Goal: Task Accomplishment & Management: Complete application form

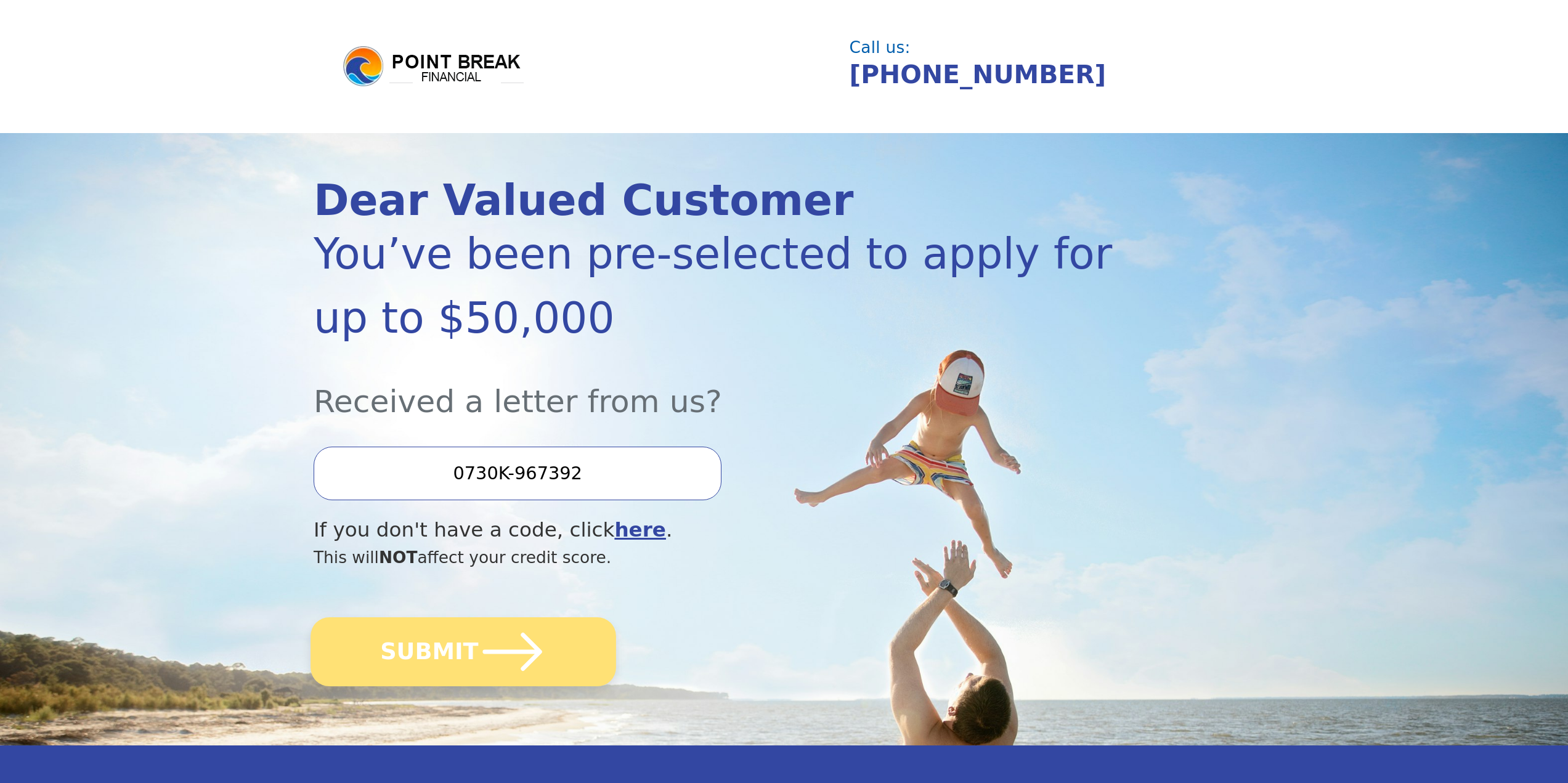
click at [505, 673] on icon "submit" at bounding box center [513, 652] width 68 height 68
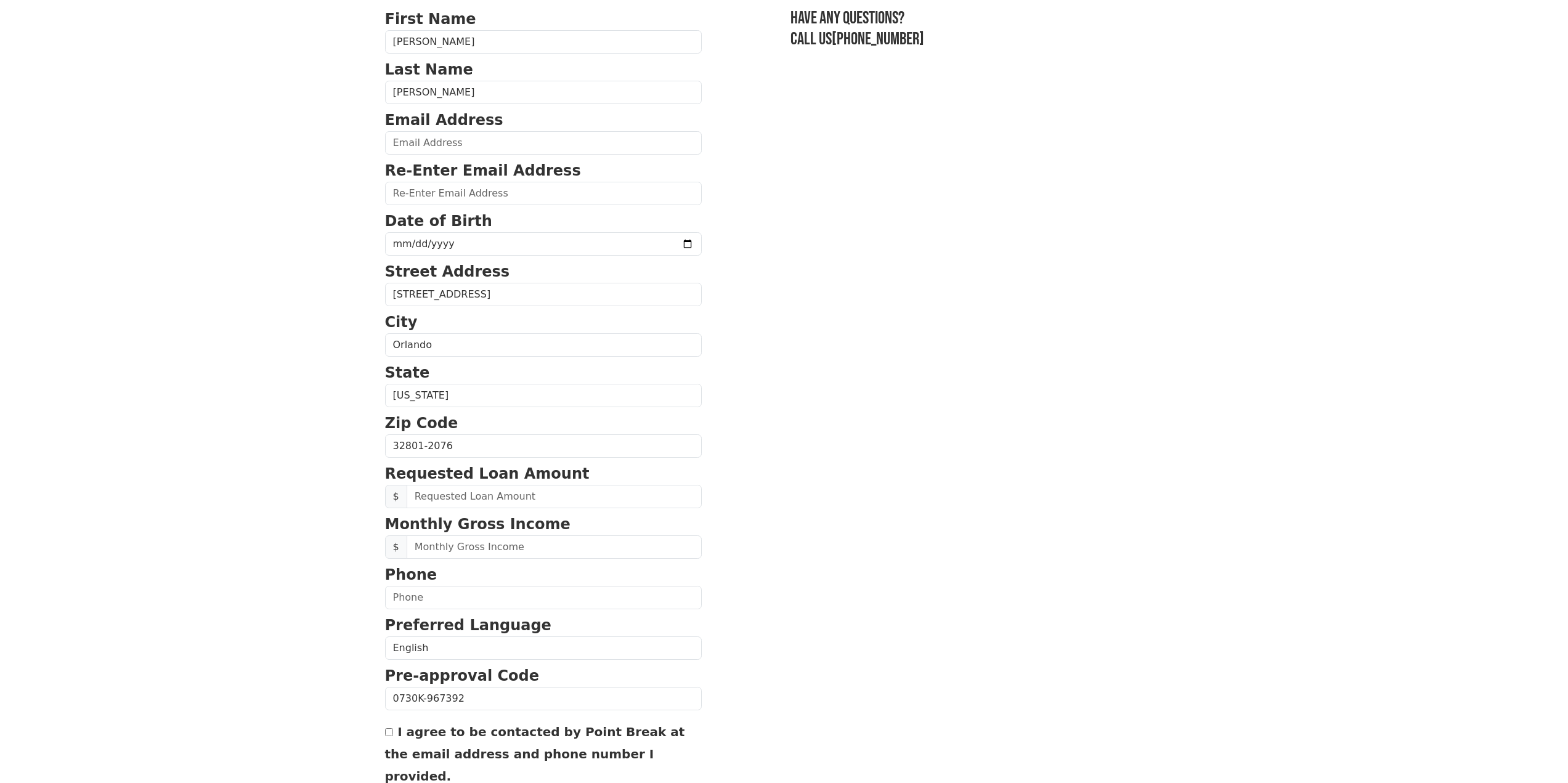
scroll to position [185, 0]
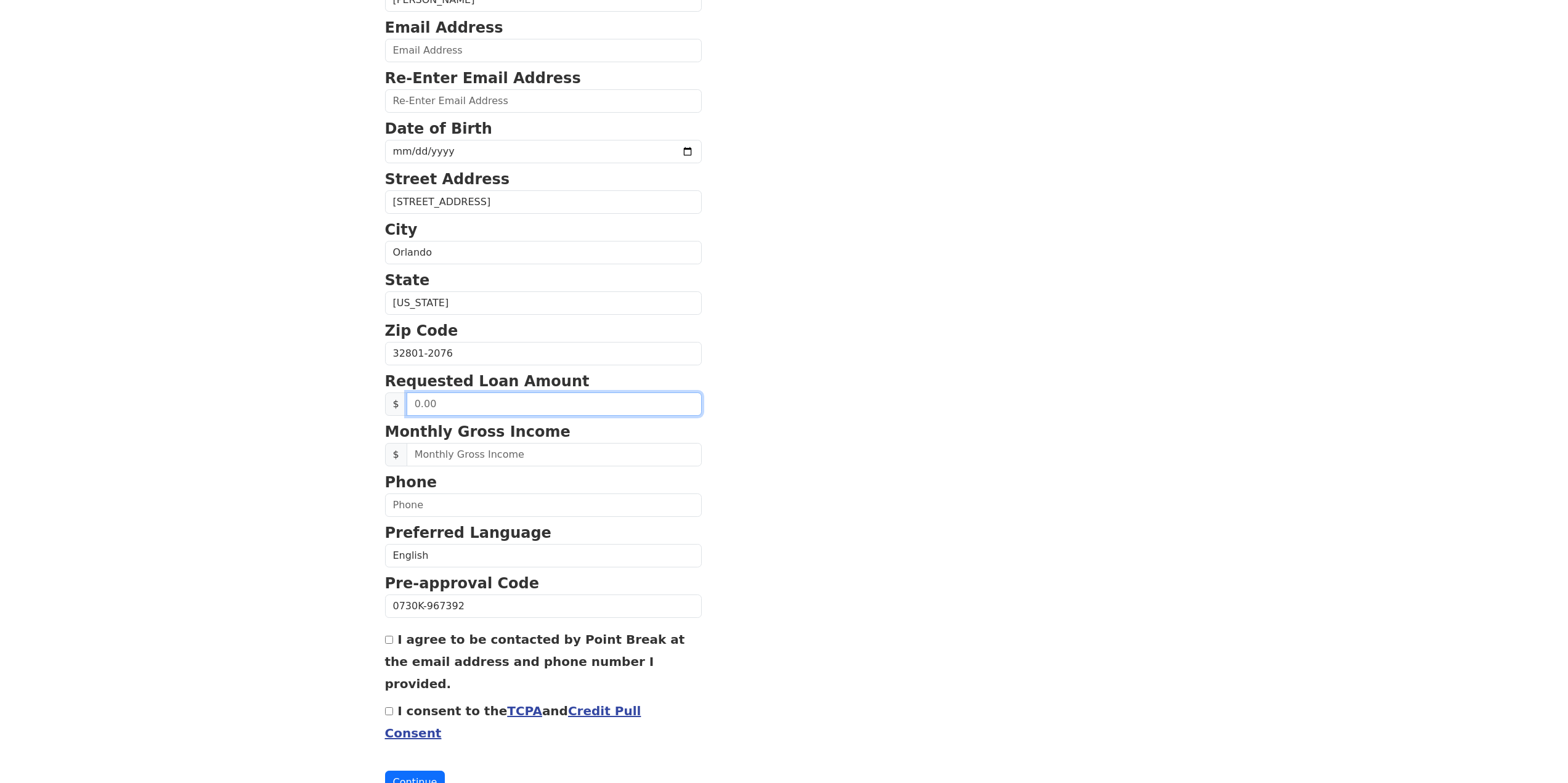
click at [618, 414] on input "text" at bounding box center [553, 404] width 295 height 23
type input "20,000.00"
drag, startPoint x: 955, startPoint y: 495, endPoint x: 938, endPoint y: 495, distance: 17.0
click at [945, 495] on section "First Name [PERSON_NAME] Last Name [PERSON_NAME] Email Address Re-Enter Email A…" at bounding box center [784, 355] width 798 height 878
click at [472, 466] on input "text" at bounding box center [553, 454] width 295 height 23
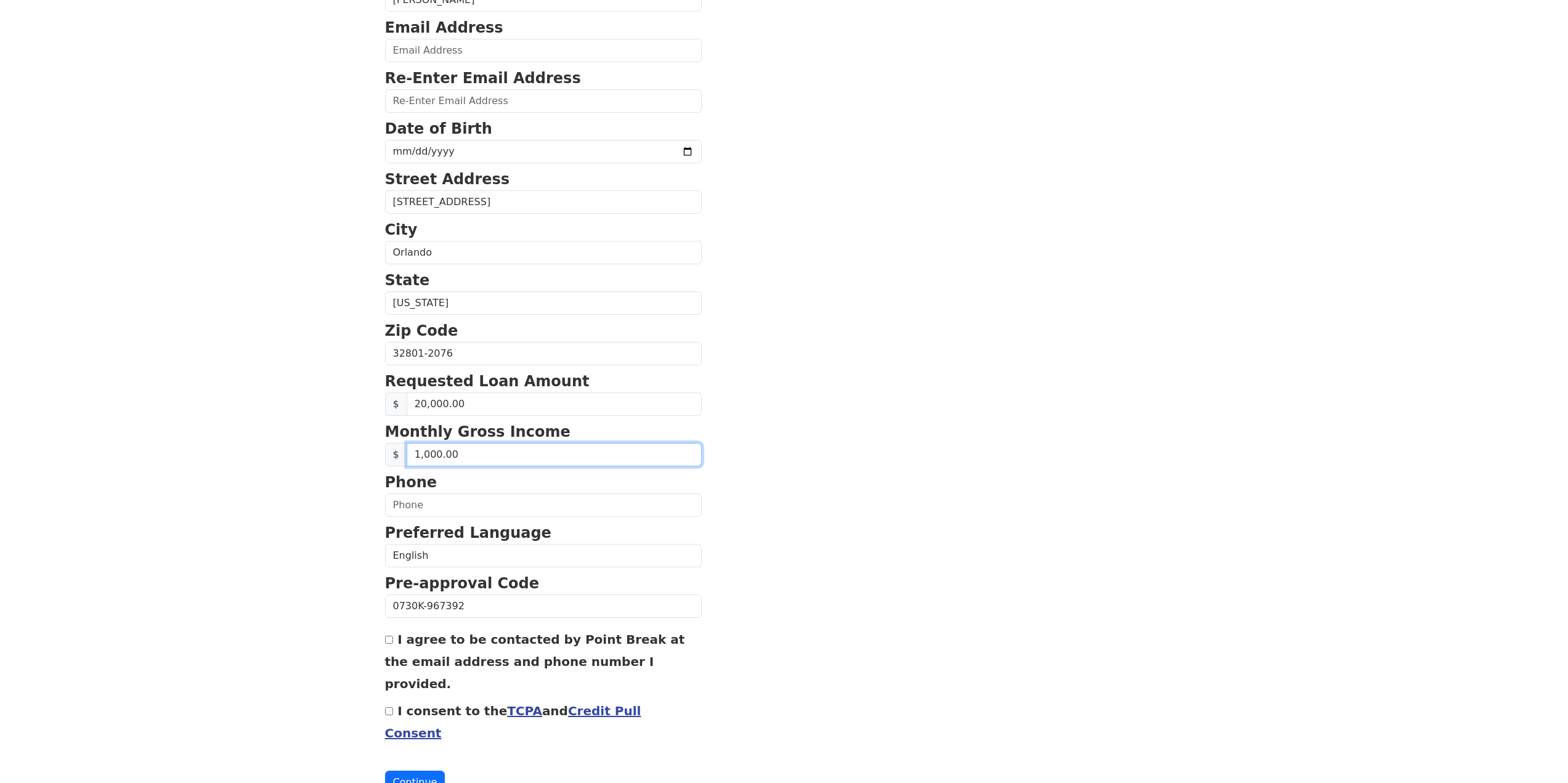
type input "10,000.00"
click at [507, 524] on strong "Preferred Language" at bounding box center [469, 533] width 166 height 17
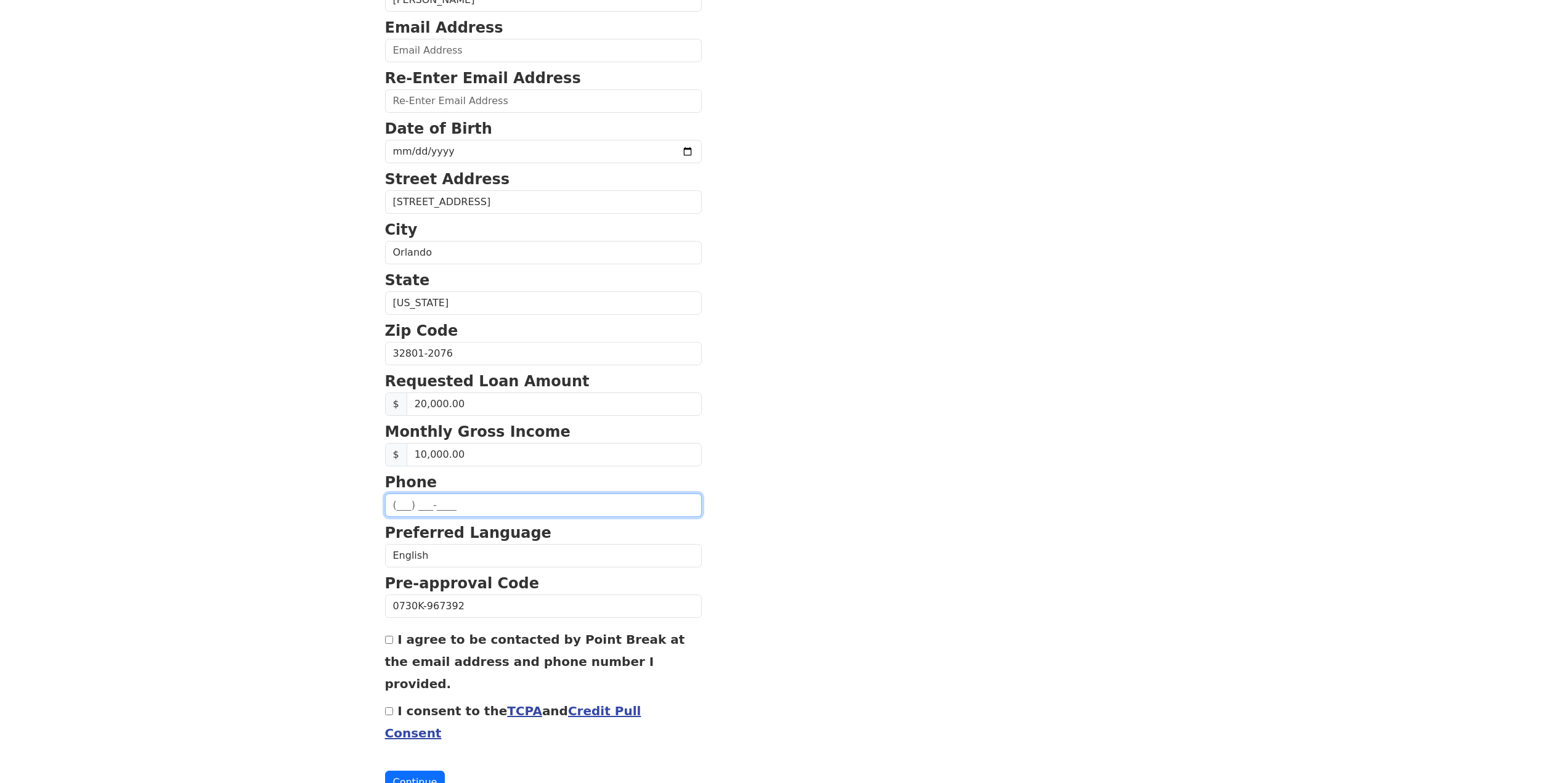
click at [517, 507] on input "text" at bounding box center [544, 505] width 317 height 23
type input "[PHONE_NUMBER]"
type input "[EMAIL_ADDRESS][DOMAIN_NAME]"
type input "[PHONE_NUMBER]"
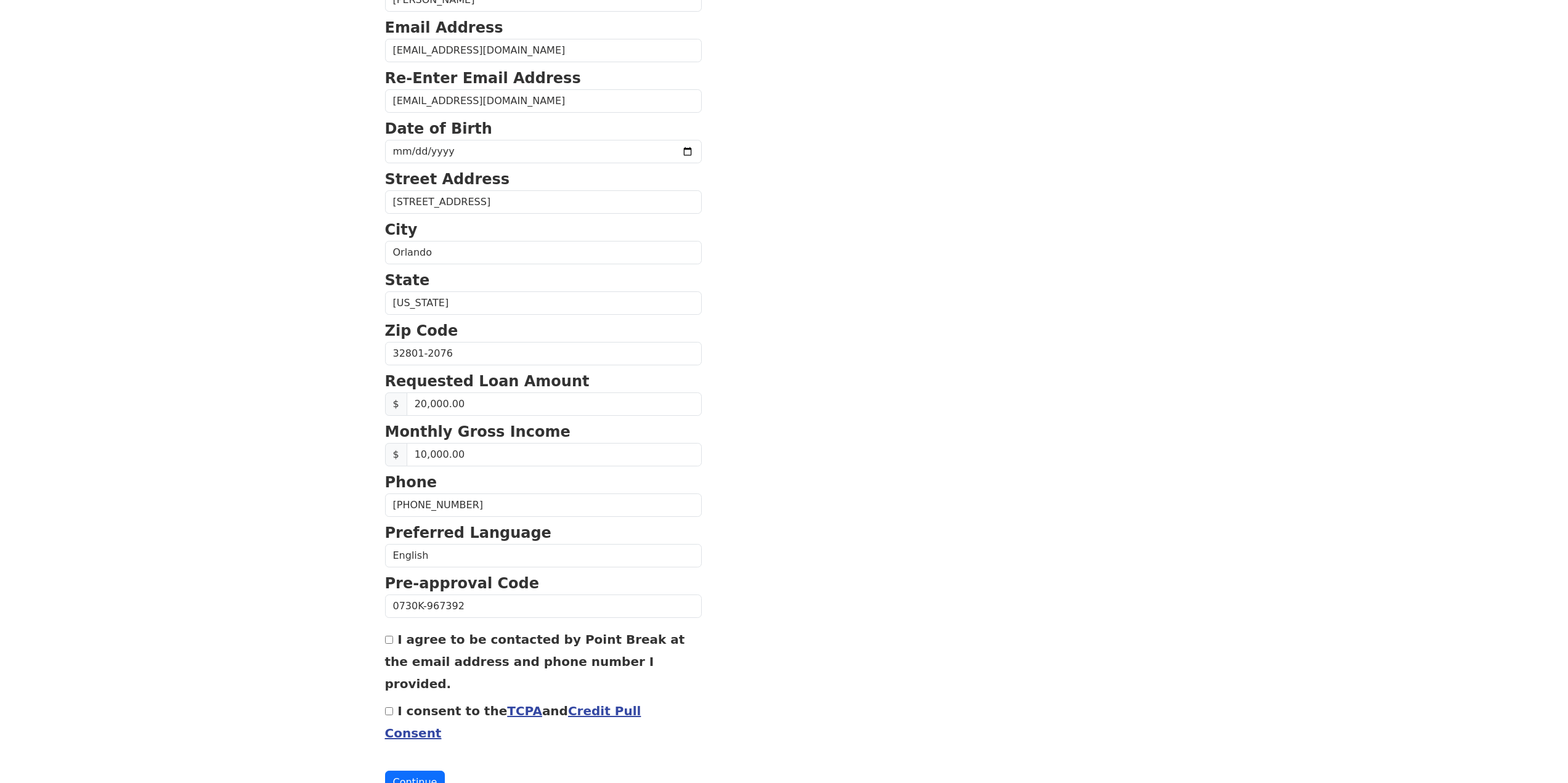
click at [1101, 607] on section "First Name [PERSON_NAME] Last Name [PERSON_NAME] Email Address [EMAIL_ADDRESS][…" at bounding box center [784, 355] width 798 height 878
click at [401, 640] on label "I agree to be contacted by Point Break at the email address and phone number I …" at bounding box center [535, 661] width 300 height 59
click at [393, 640] on input "I agree to be contacted by Point Break at the email address and phone number I …" at bounding box center [389, 640] width 8 height 8
checkbox input "true"
click at [383, 684] on div "First Name [PERSON_NAME] Last Name [PERSON_NAME] Email Address [EMAIL_ADDRESS][…" at bounding box center [784, 326] width 813 height 1024
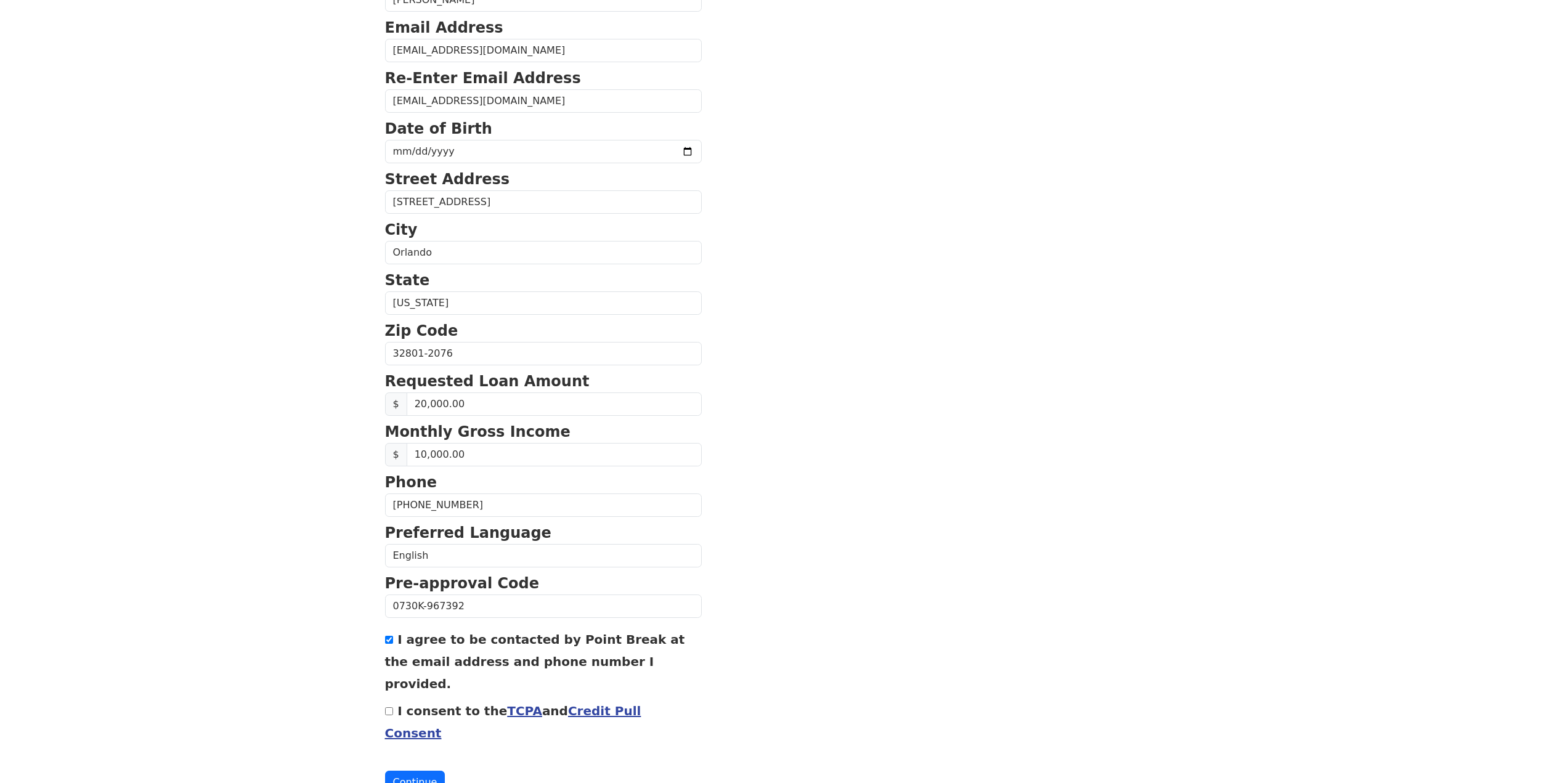
scroll to position [198, 0]
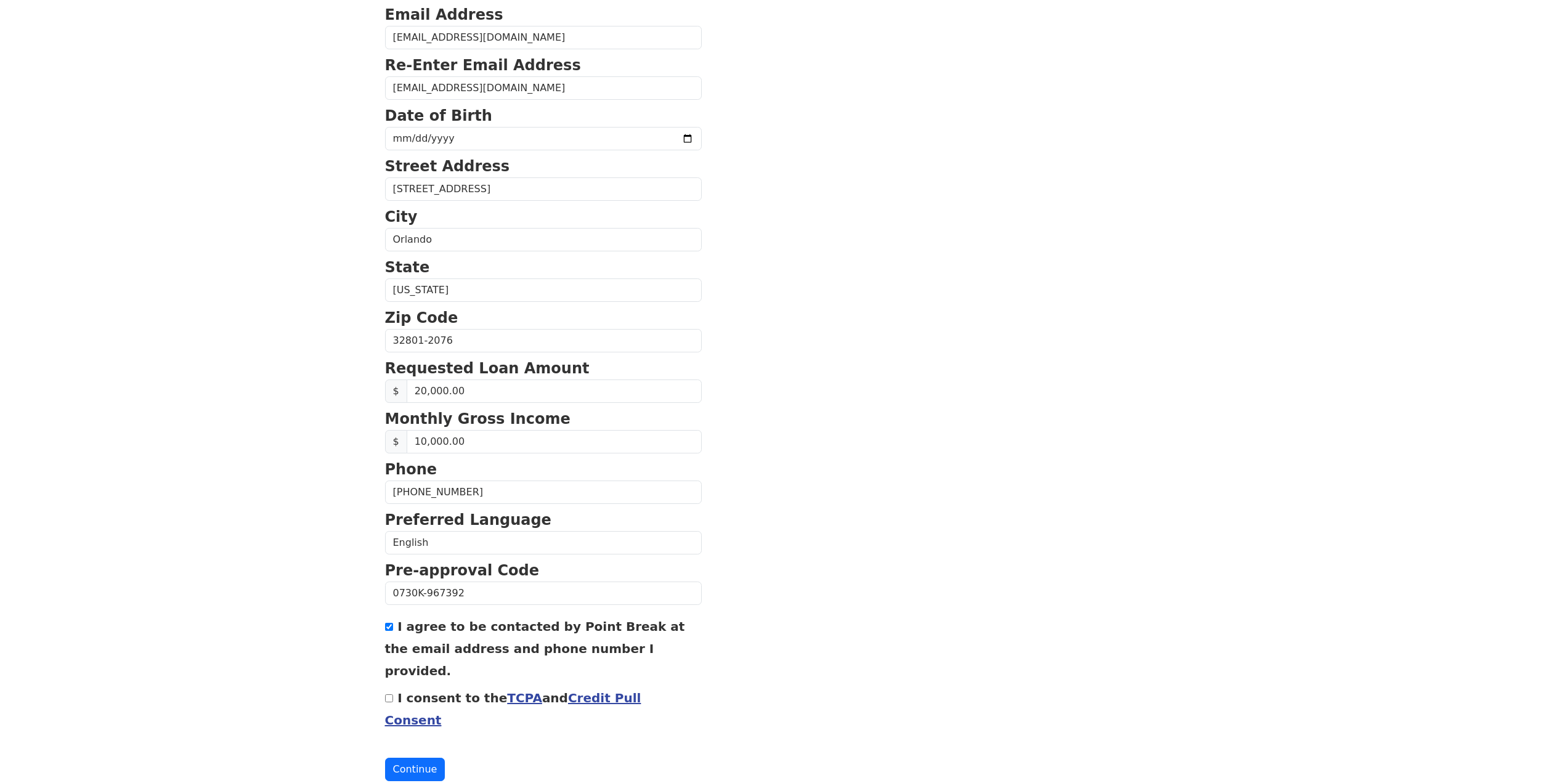
click at [385, 694] on input "I consent to the TCPA and Credit Pull Consent" at bounding box center [389, 698] width 8 height 8
checkbox input "true"
click at [628, 691] on link "Credit Pull Consent" at bounding box center [513, 709] width 256 height 37
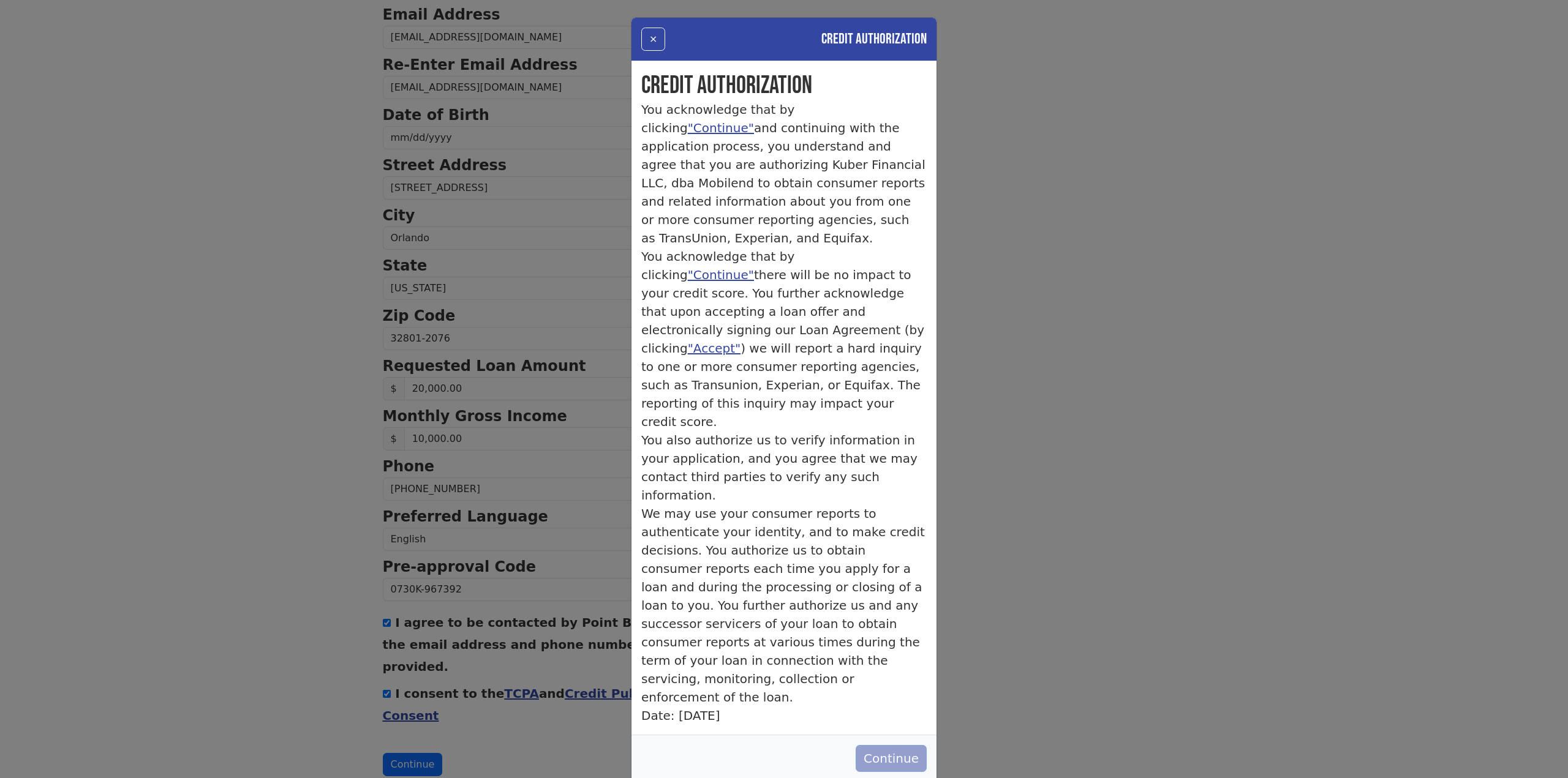
click at [898, 745] on button "Continue" at bounding box center [891, 759] width 71 height 27
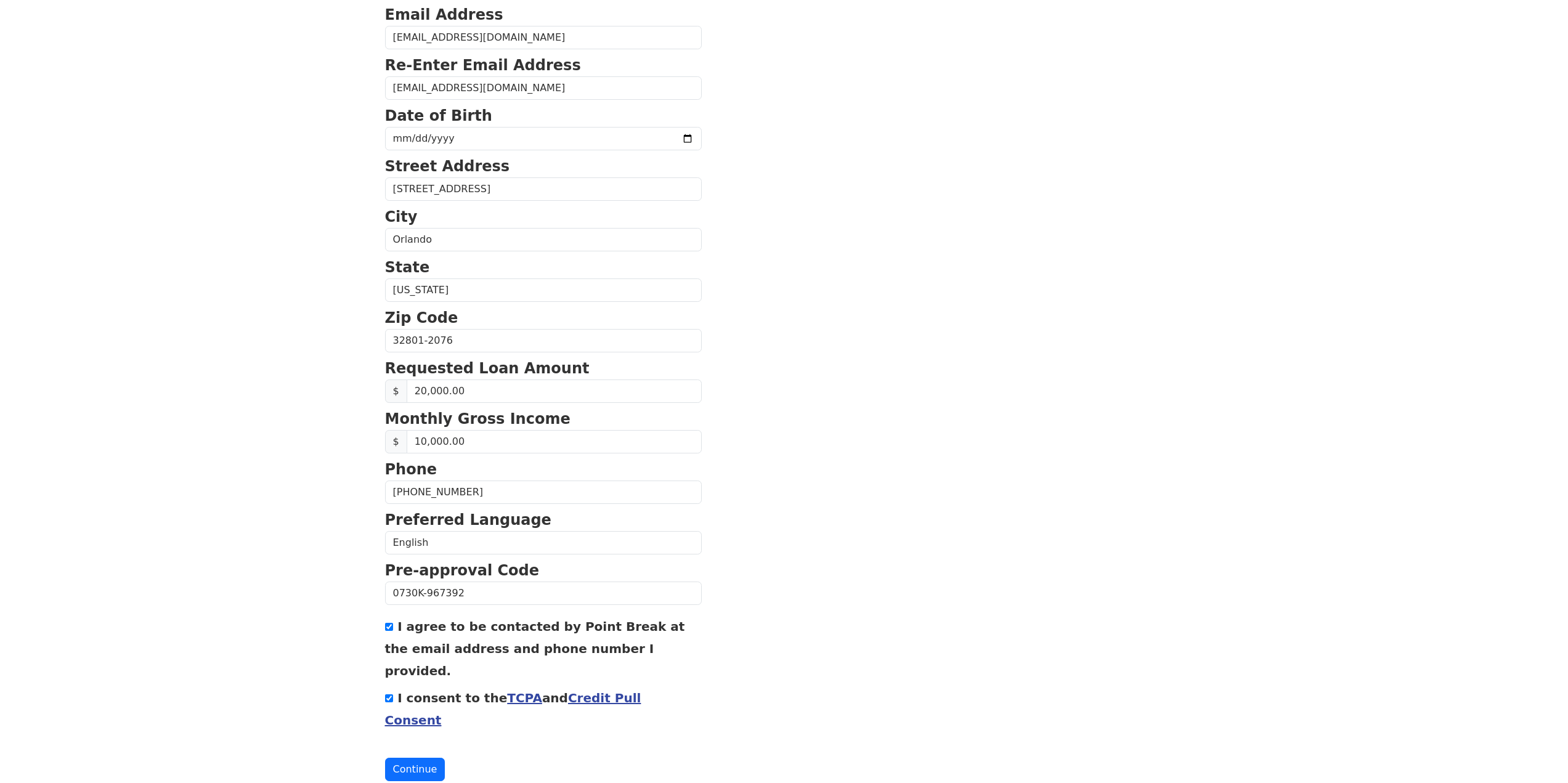
click at [396, 715] on form "First Name [PERSON_NAME] Last Name [PERSON_NAME] Email Address [EMAIL_ADDRESS][…" at bounding box center [544, 342] width 317 height 878
click at [410, 758] on button "Continue" at bounding box center [415, 769] width 61 height 23
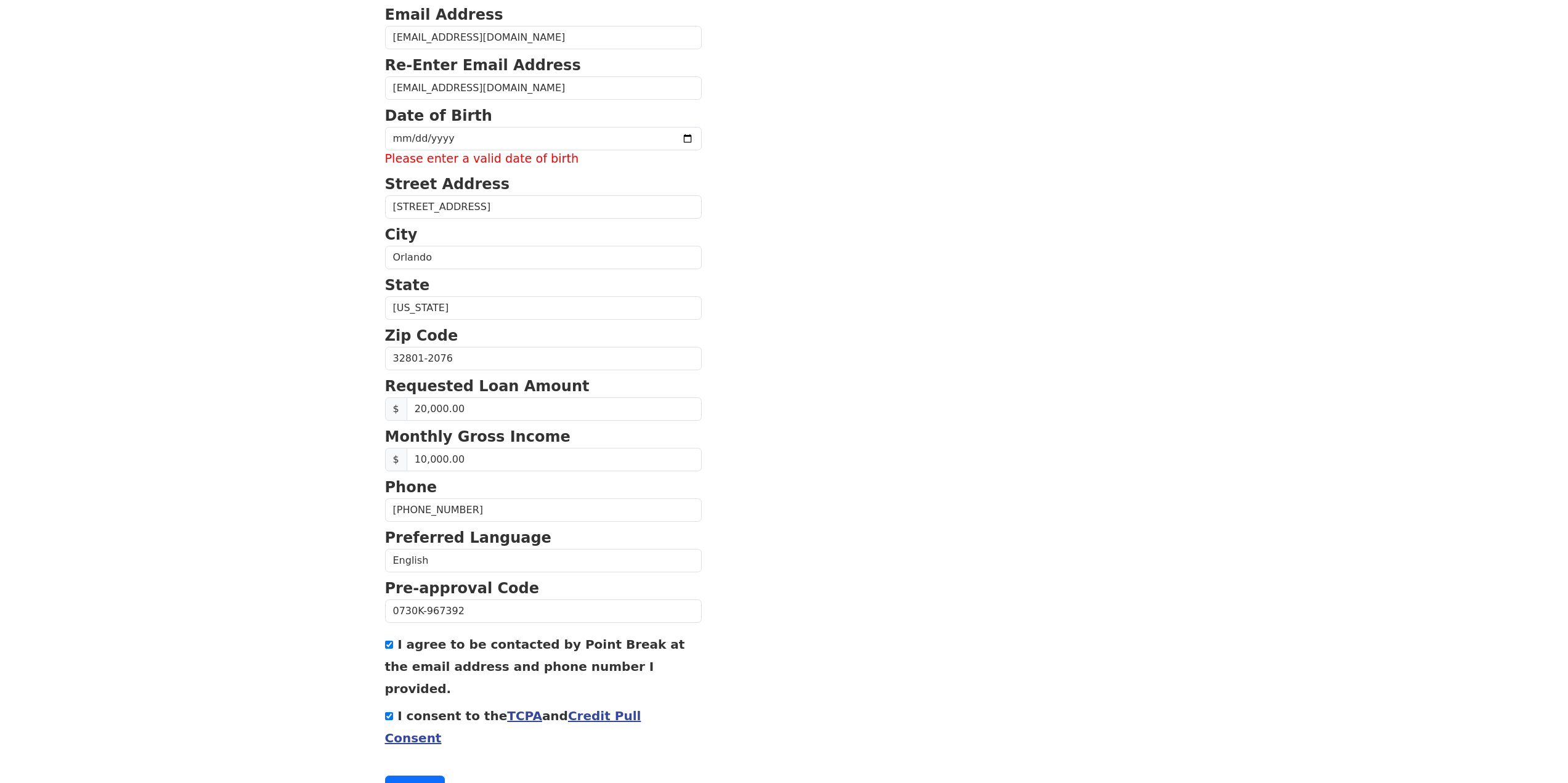
click at [473, 120] on strong "Date of Birth" at bounding box center [439, 116] width 107 height 17
click at [467, 159] on label "Please enter a valid date of birth" at bounding box center [544, 159] width 317 height 18
click at [472, 128] on input "date" at bounding box center [544, 138] width 317 height 23
click at [456, 136] on input "date" at bounding box center [544, 138] width 317 height 23
type input "[DATE]"
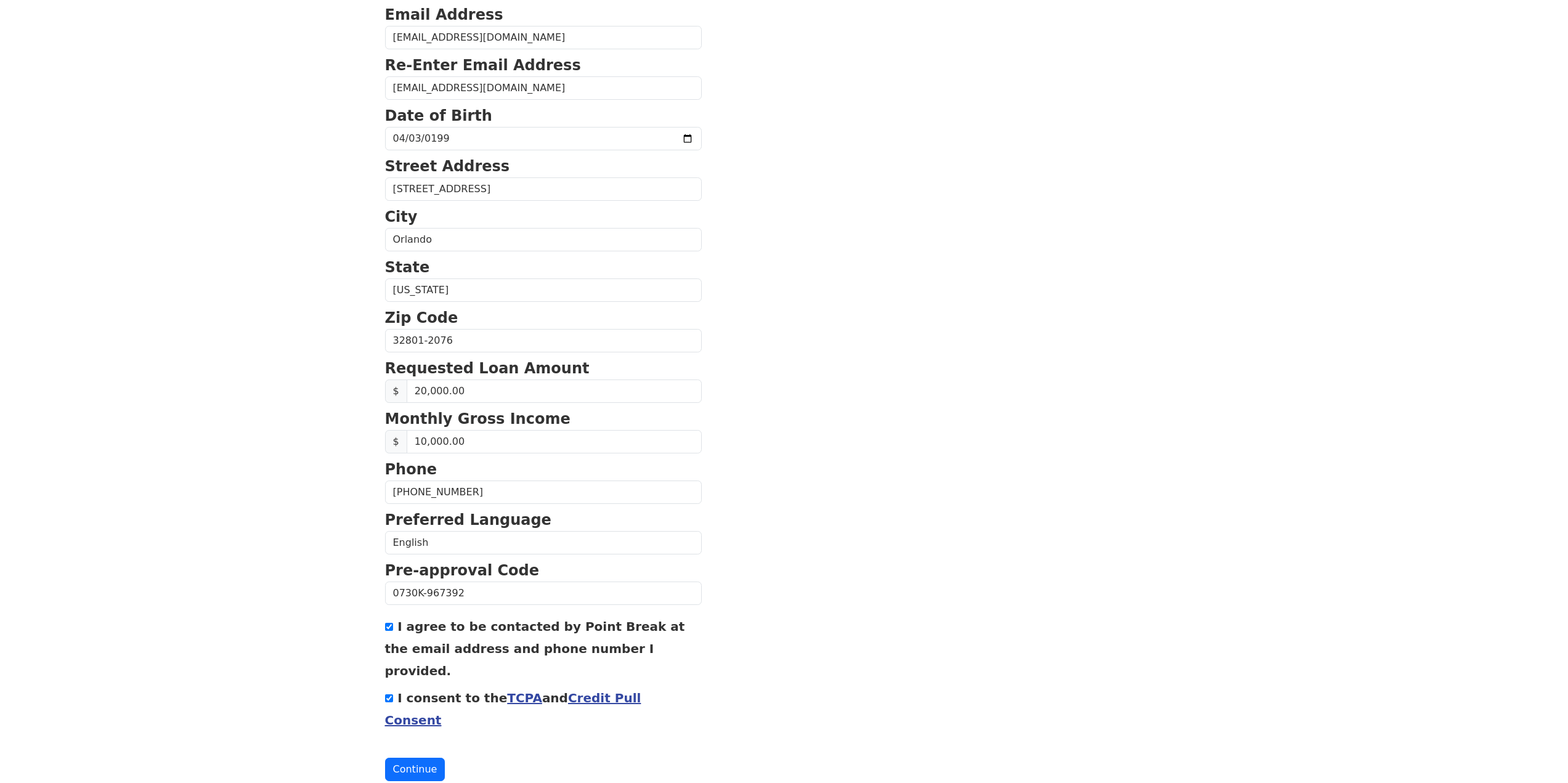
click at [289, 243] on body "First Name [PERSON_NAME] Last Name [PERSON_NAME] Email Address [EMAIL_ADDRESS][…" at bounding box center [784, 193] width 1568 height 783
click at [425, 758] on button "Continue" at bounding box center [415, 769] width 61 height 23
